Goal: Information Seeking & Learning: Check status

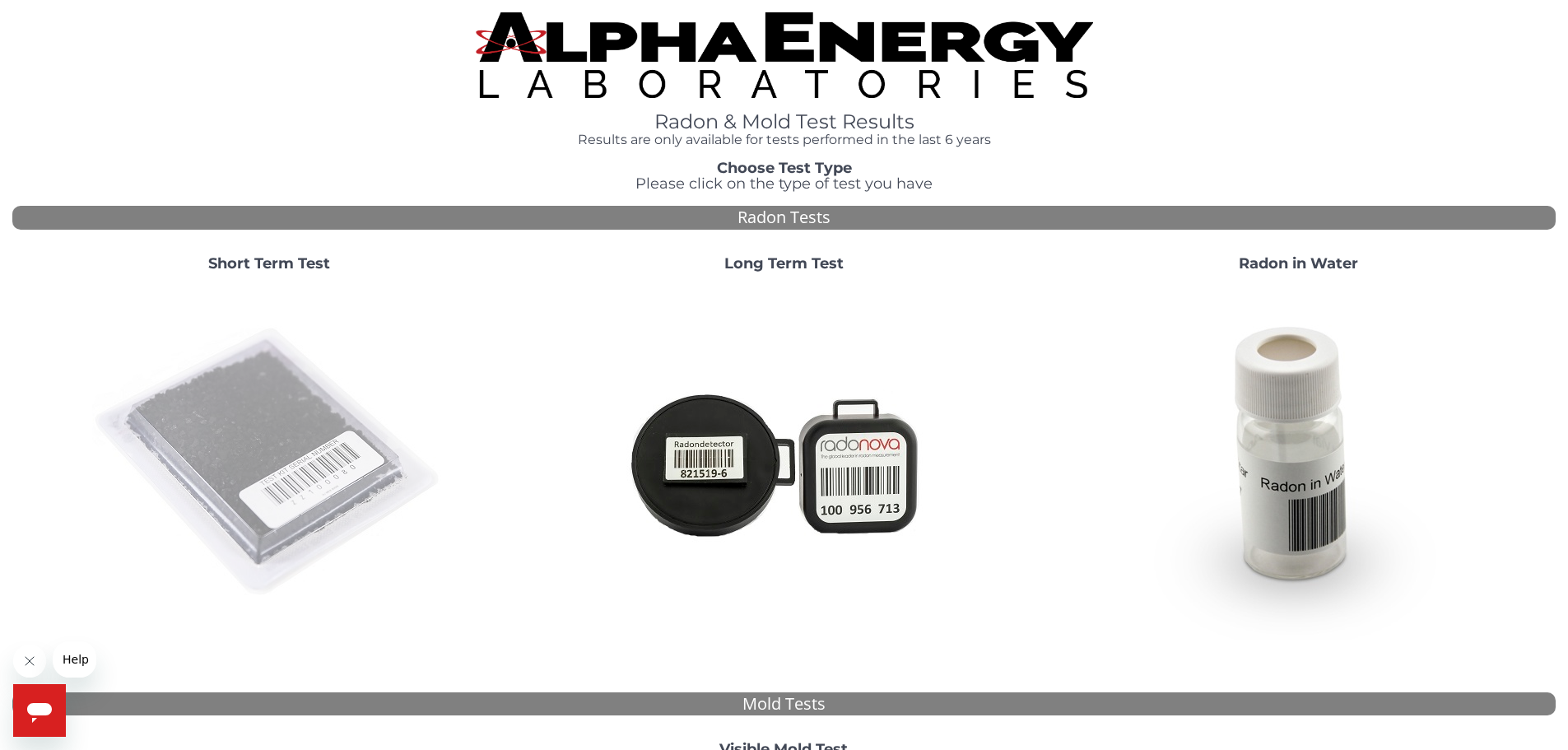
click at [266, 504] on img at bounding box center [269, 463] width 354 height 354
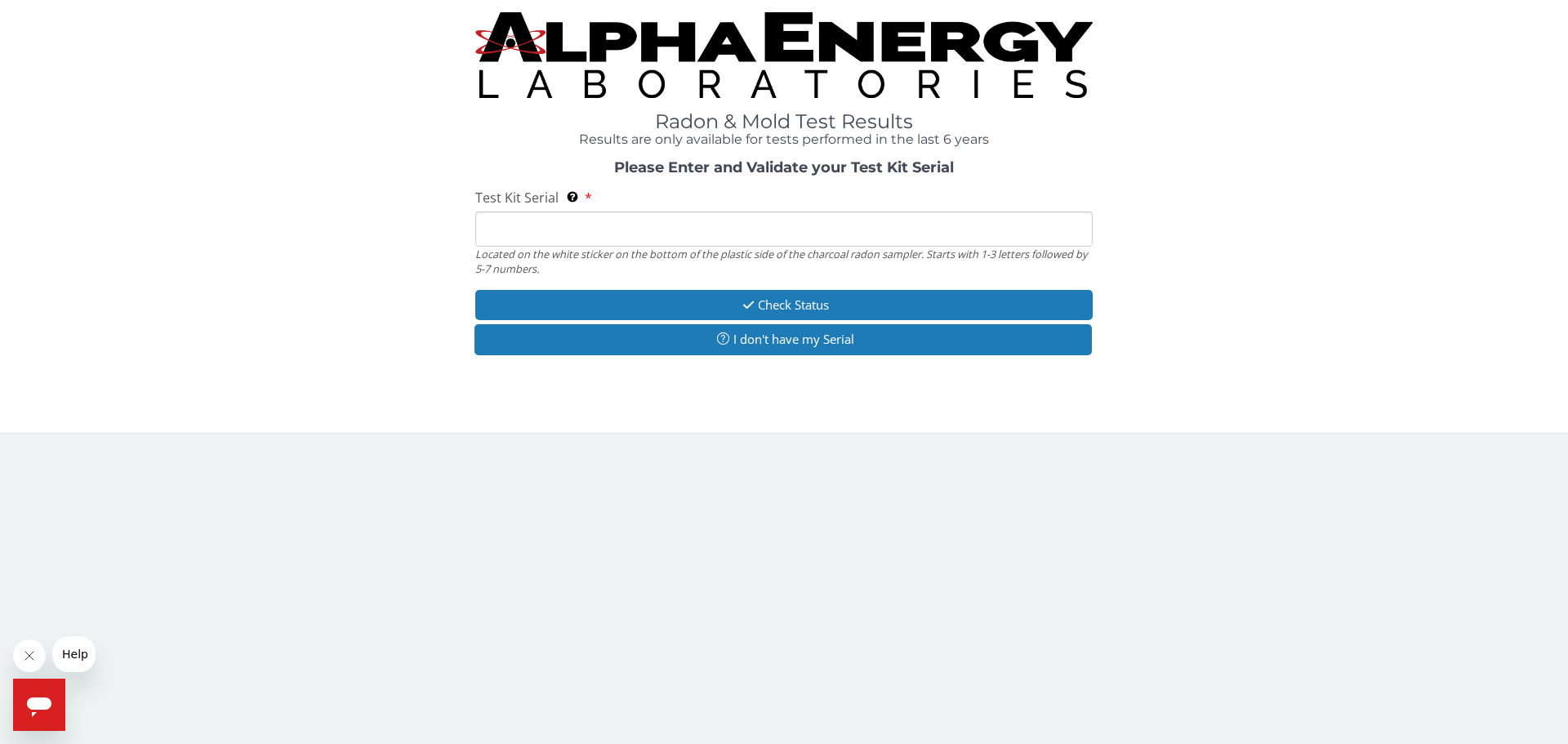
click at [642, 230] on input "Test Kit Serial Located on the white sticker on the bottom of the plastic side …" at bounding box center [784, 228] width 618 height 35
type input "AA775487"
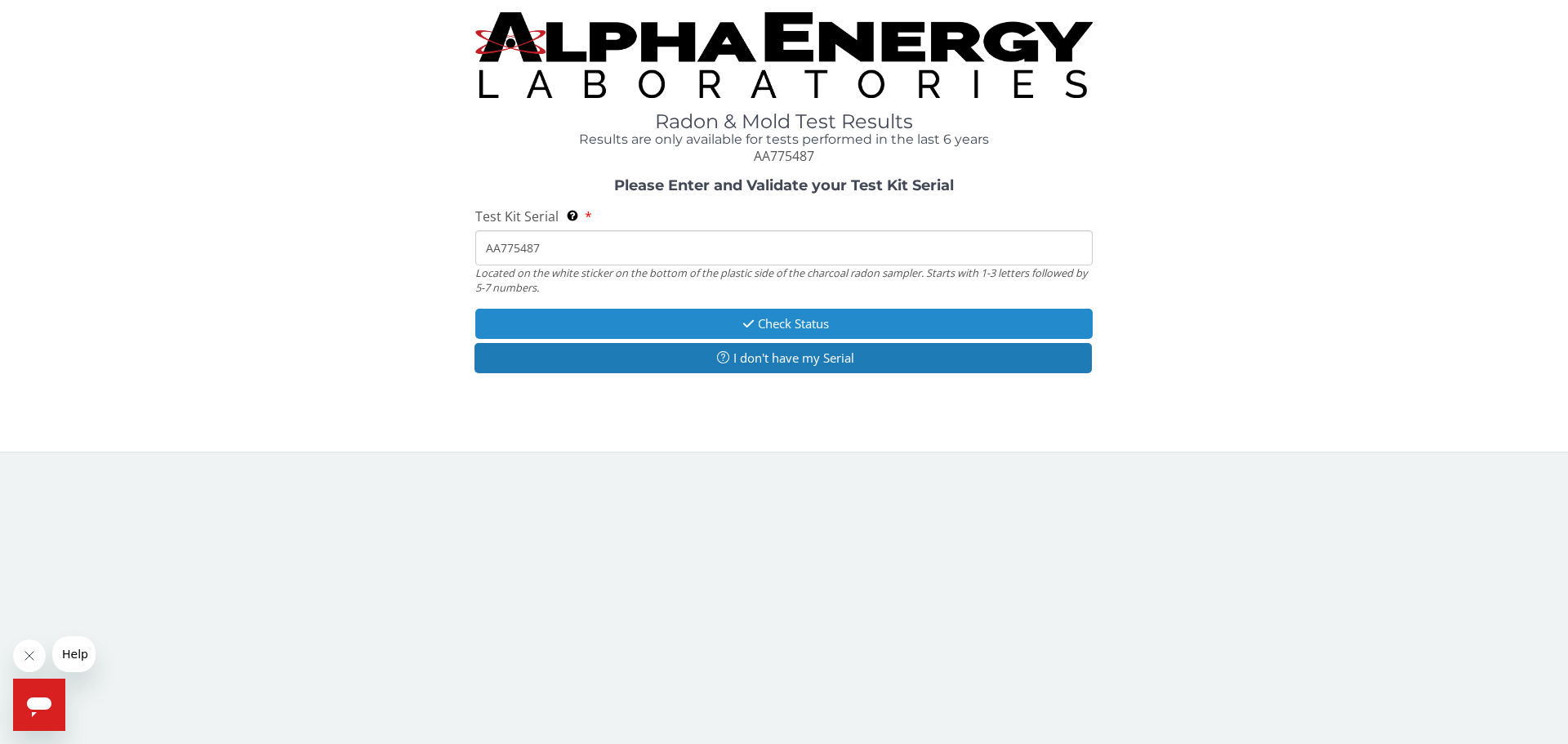
click at [780, 321] on button "Check Status" at bounding box center [784, 324] width 618 height 30
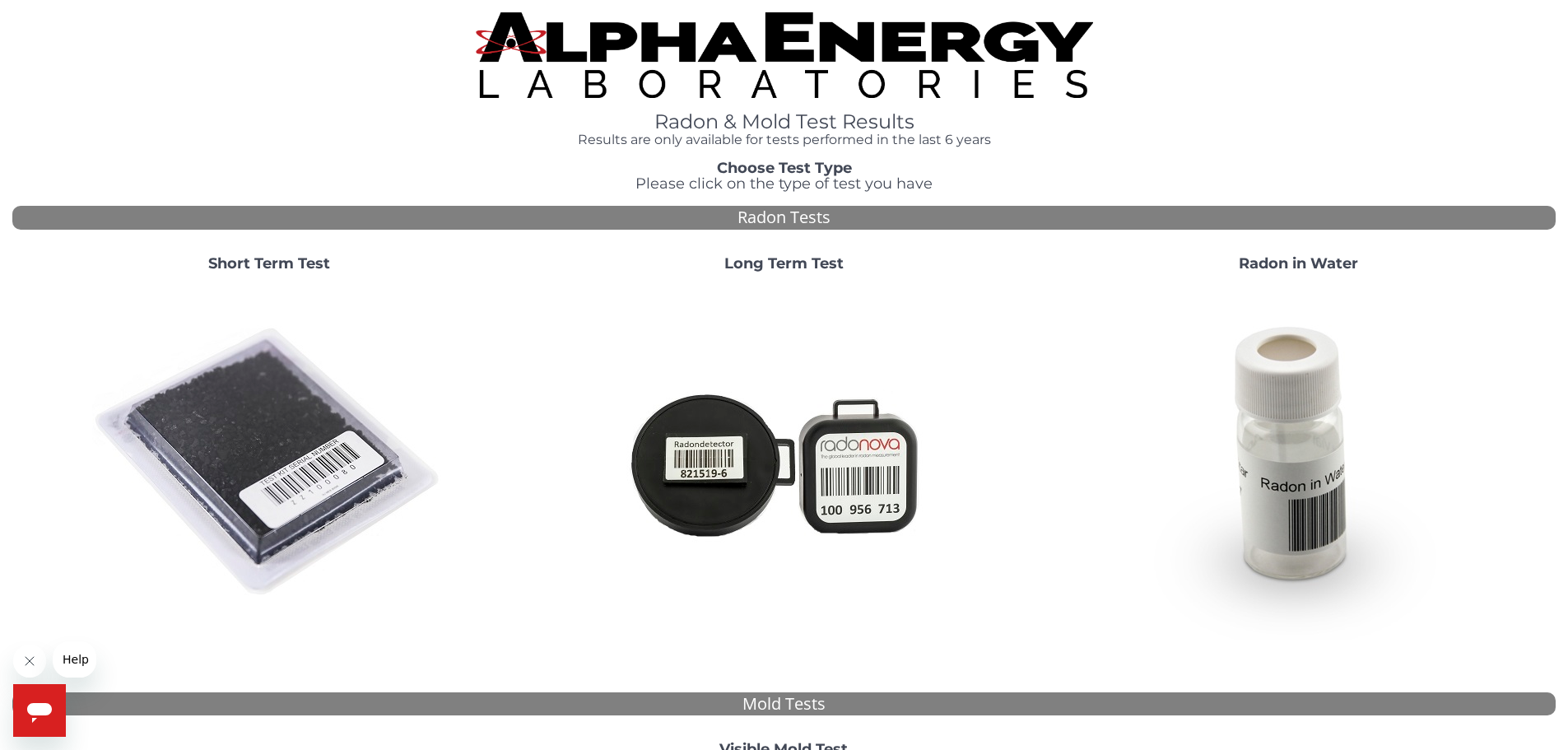
click at [297, 490] on img at bounding box center [269, 463] width 354 height 354
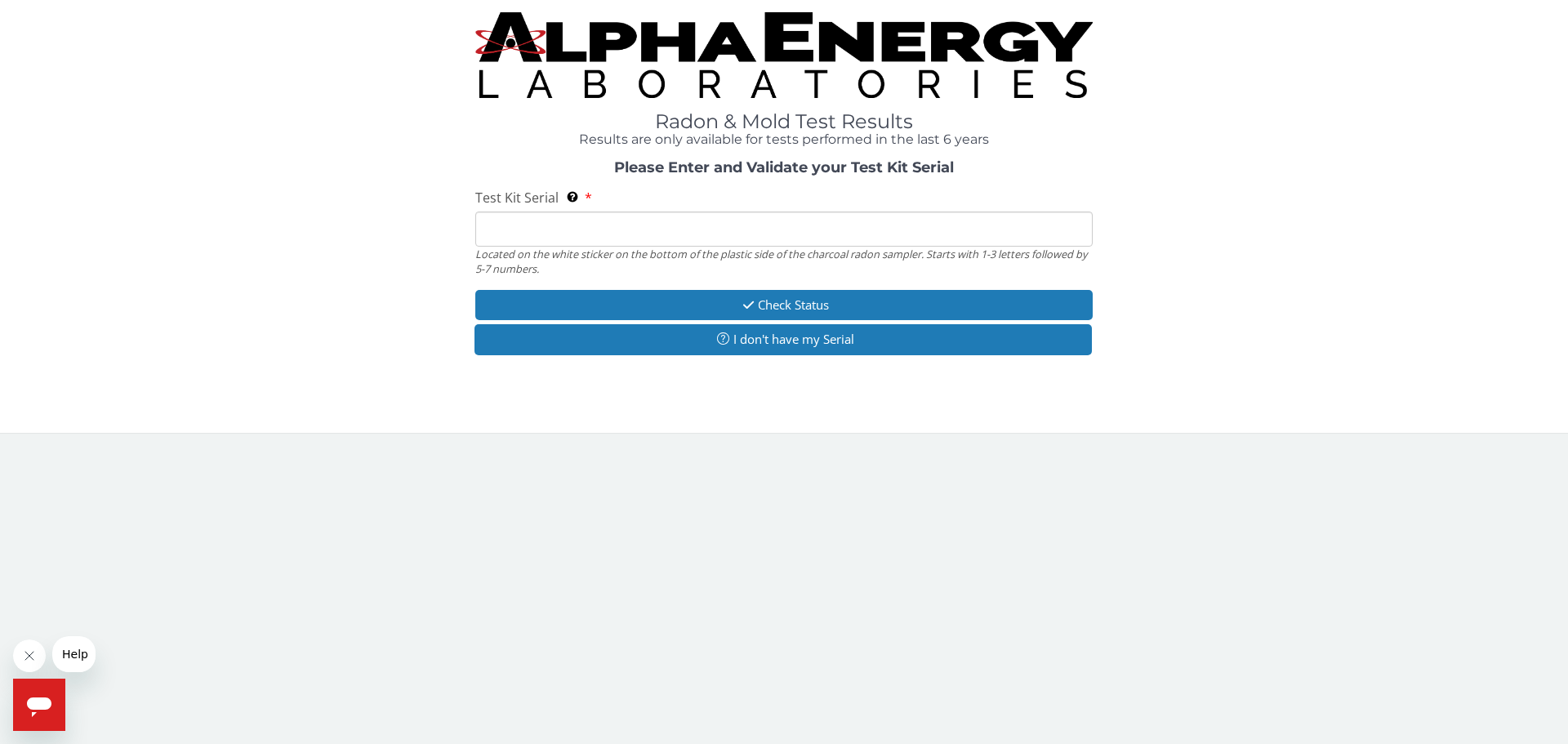
click at [537, 235] on input "Test Kit Serial Located on the white sticker on the bottom of the plastic side …" at bounding box center [784, 228] width 618 height 35
type input "AA775487"
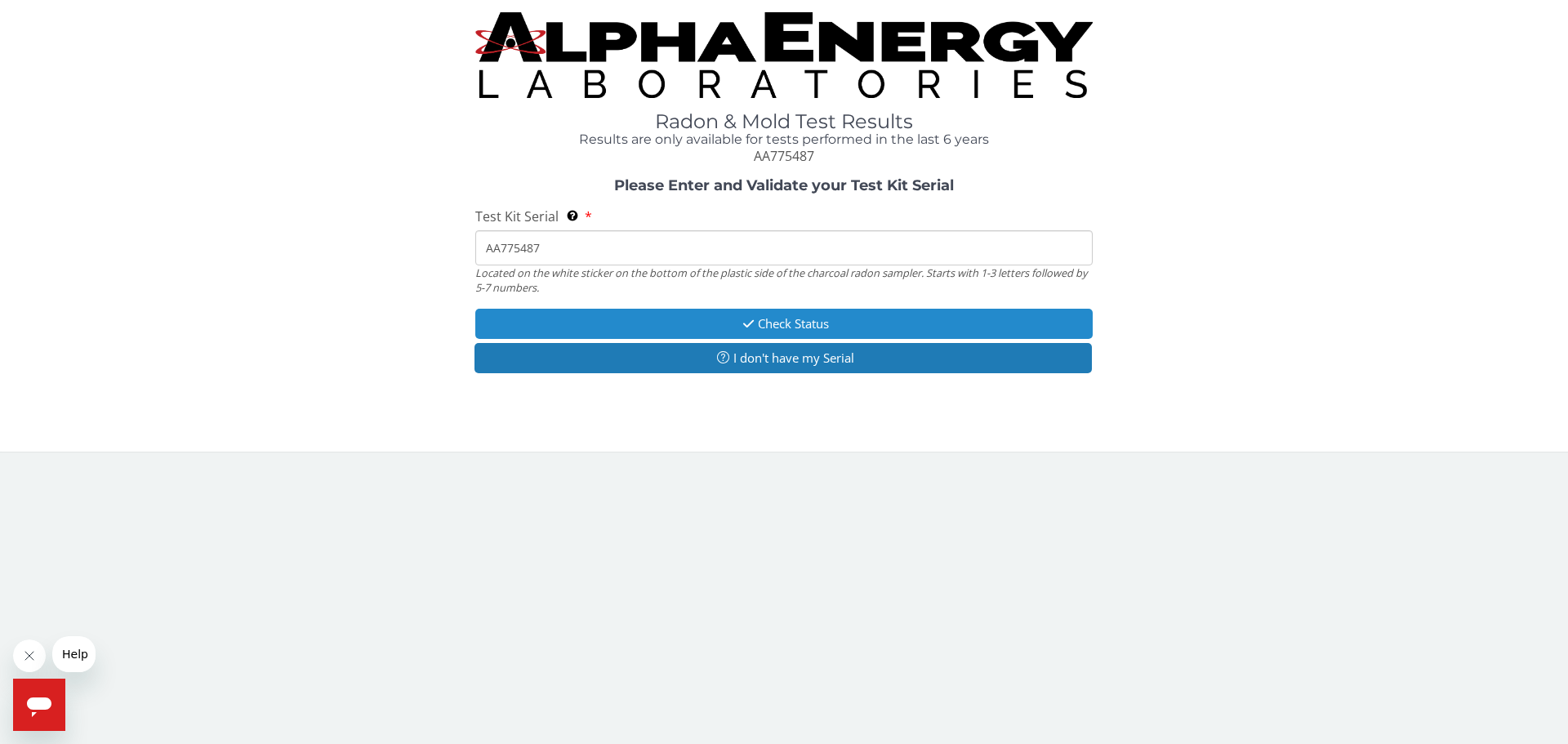
click at [635, 323] on button "Check Status" at bounding box center [784, 324] width 618 height 30
